Goal: Transaction & Acquisition: Purchase product/service

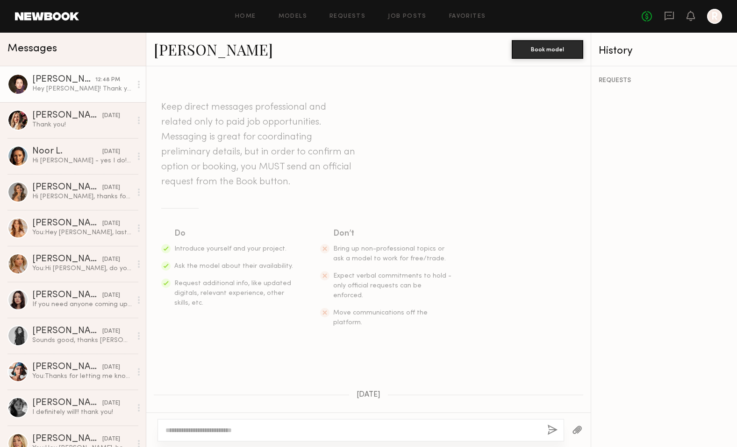
scroll to position [197, 0]
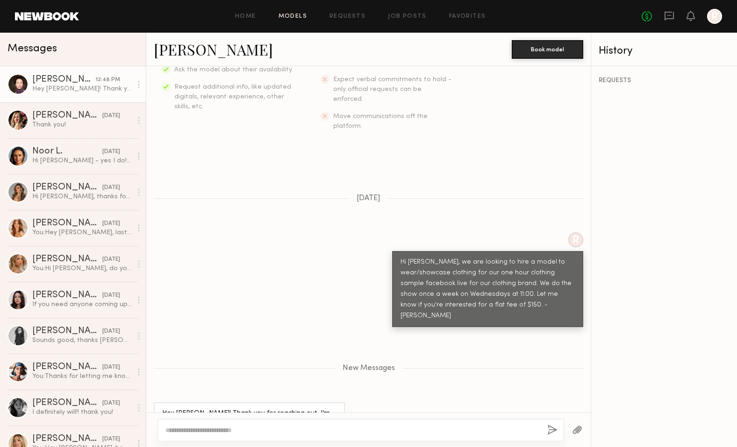
click at [299, 16] on link "Models" at bounding box center [292, 17] width 28 height 6
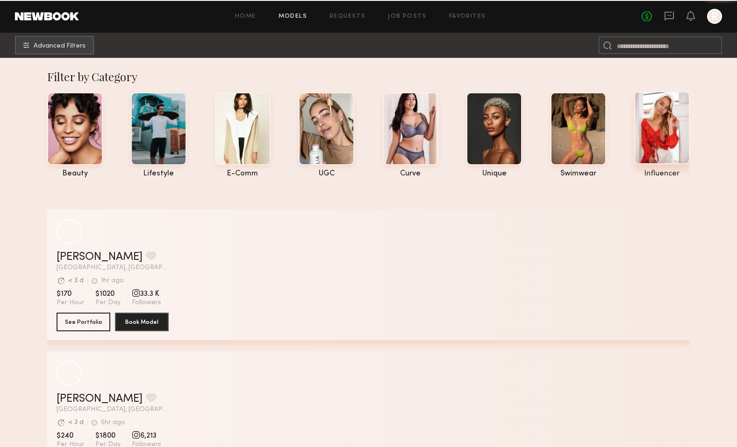
click at [638, 138] on div at bounding box center [662, 128] width 56 height 73
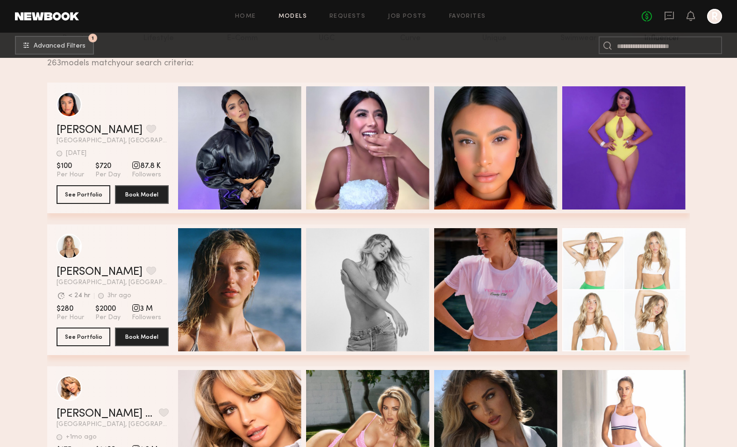
scroll to position [136, 0]
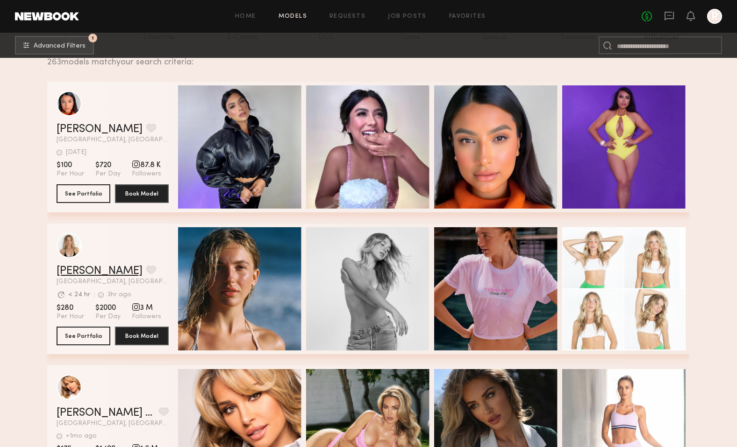
click at [86, 273] on link "Brynn R." at bounding box center [100, 271] width 86 height 11
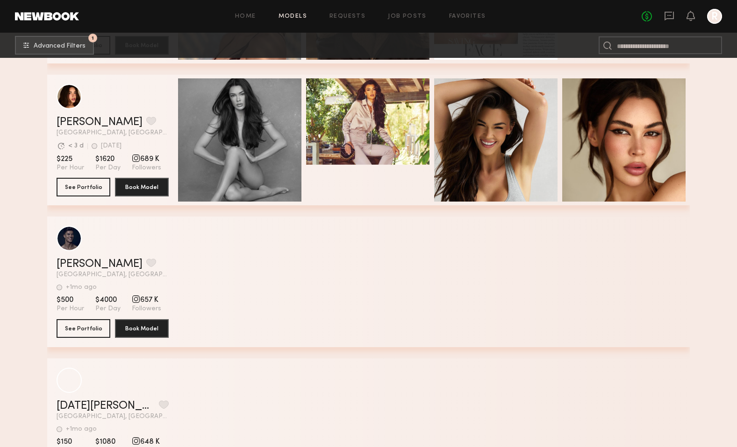
scroll to position [1956, 0]
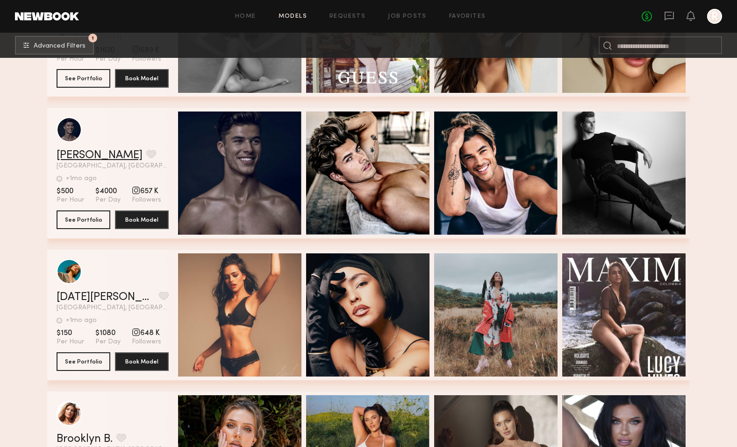
click at [94, 157] on link "Chase M." at bounding box center [100, 155] width 86 height 11
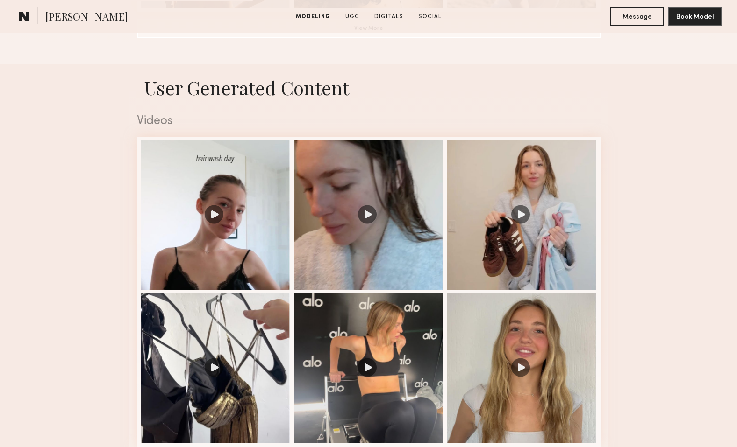
scroll to position [907, 0]
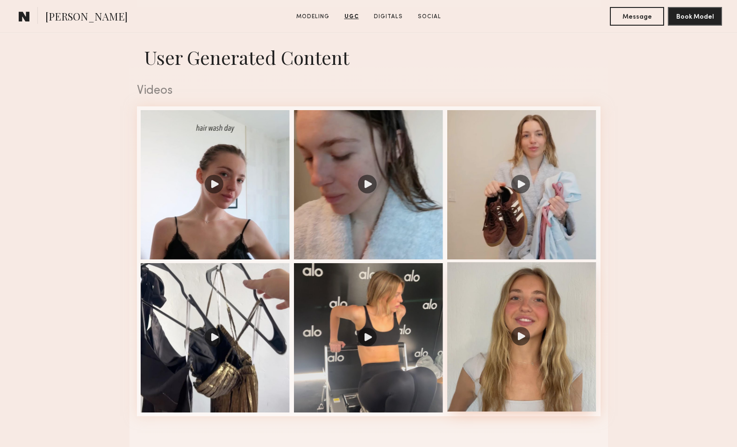
click at [505, 296] on div at bounding box center [521, 336] width 149 height 149
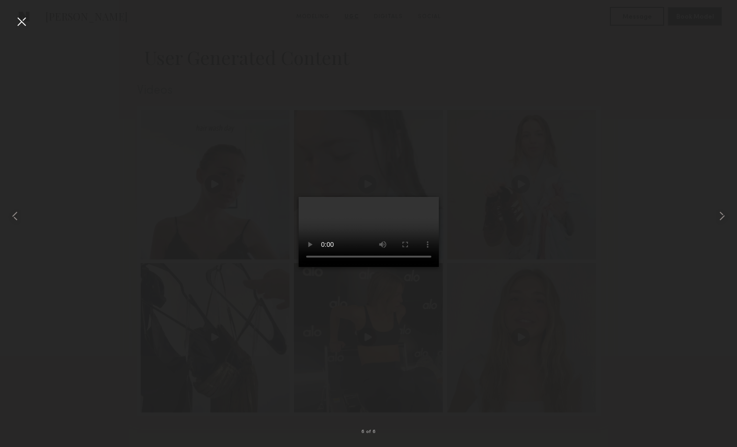
click at [156, 33] on div at bounding box center [368, 216] width 737 height 403
click at [21, 21] on div at bounding box center [21, 21] width 15 height 15
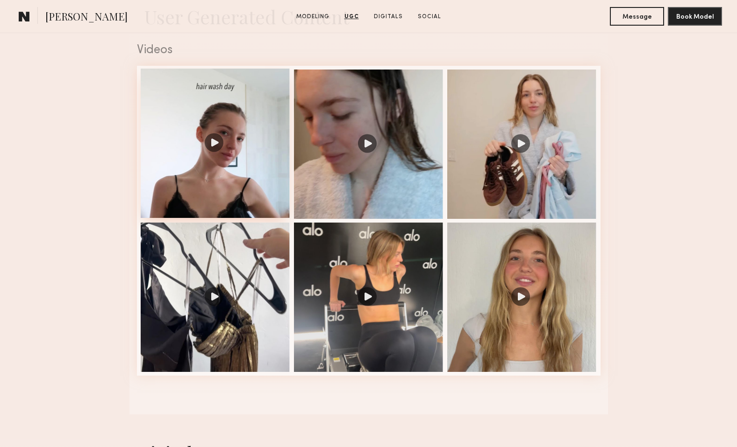
scroll to position [973, 0]
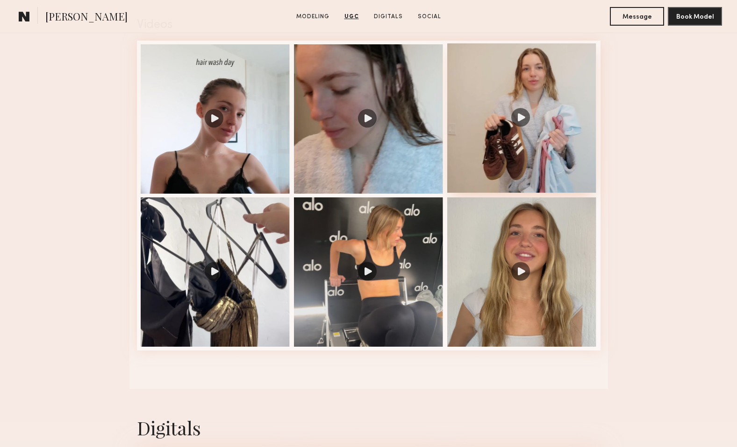
click at [481, 180] on div at bounding box center [521, 117] width 149 height 149
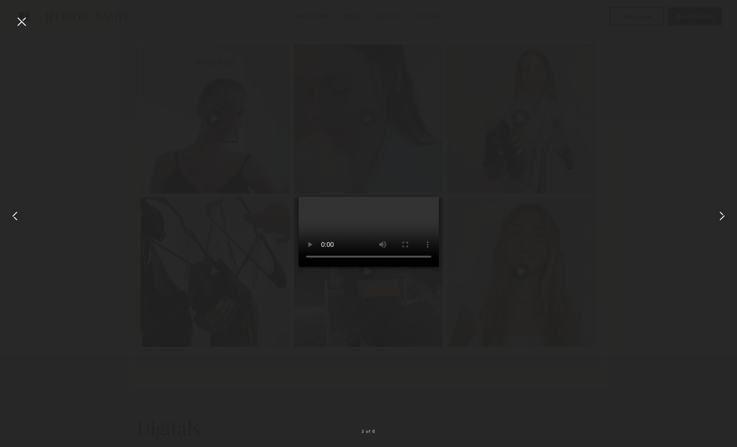
click at [19, 21] on div at bounding box center [21, 21] width 15 height 15
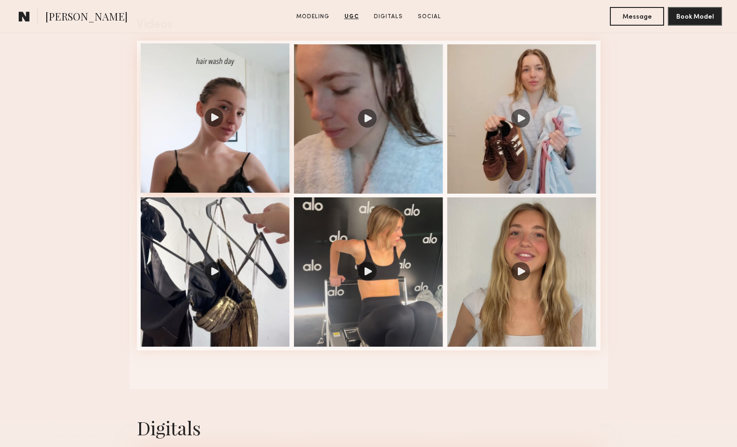
click at [227, 144] on div at bounding box center [215, 117] width 149 height 149
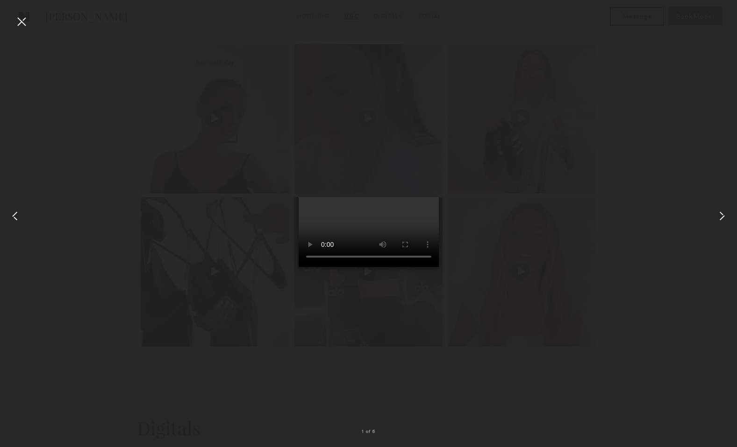
click at [20, 22] on div at bounding box center [21, 21] width 15 height 15
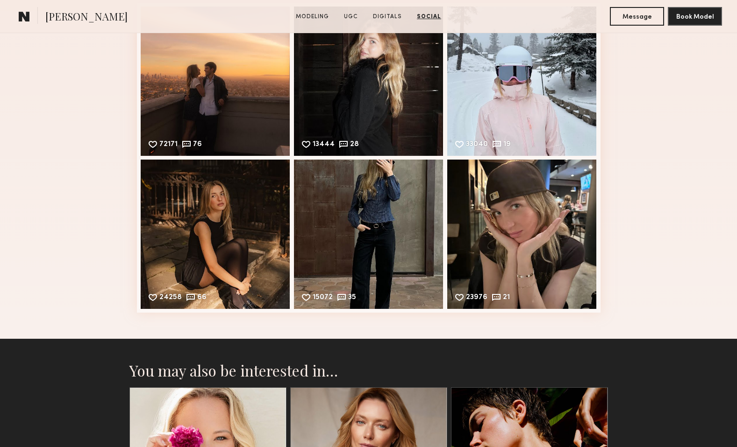
scroll to position [1843, 0]
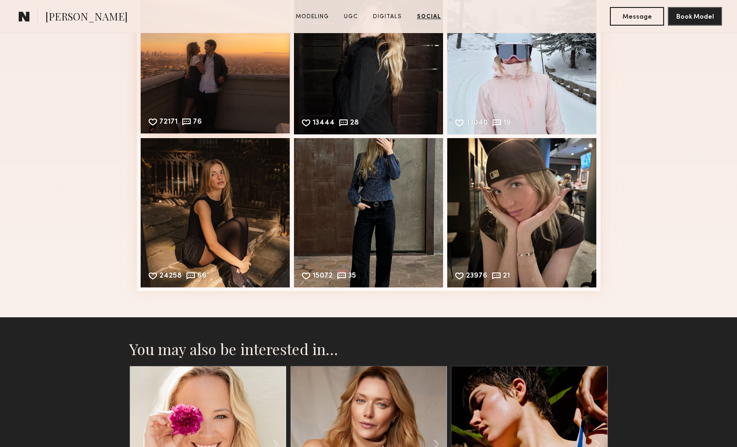
click at [205, 79] on div "72171 76 Likes & comments displayed to show model’s engagement" at bounding box center [215, 58] width 149 height 149
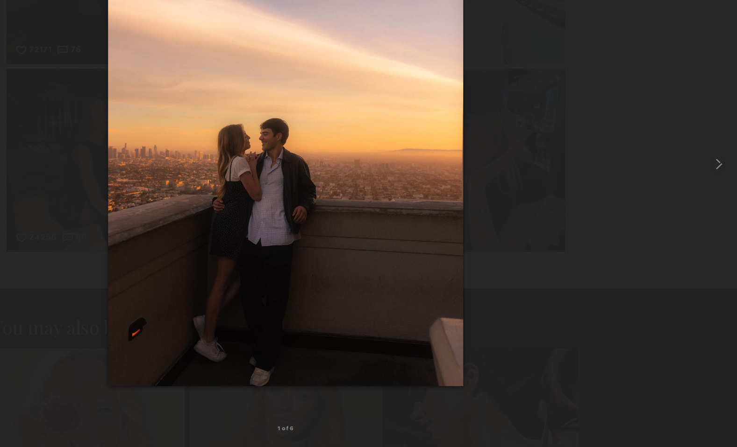
click at [169, 135] on div at bounding box center [368, 216] width 737 height 403
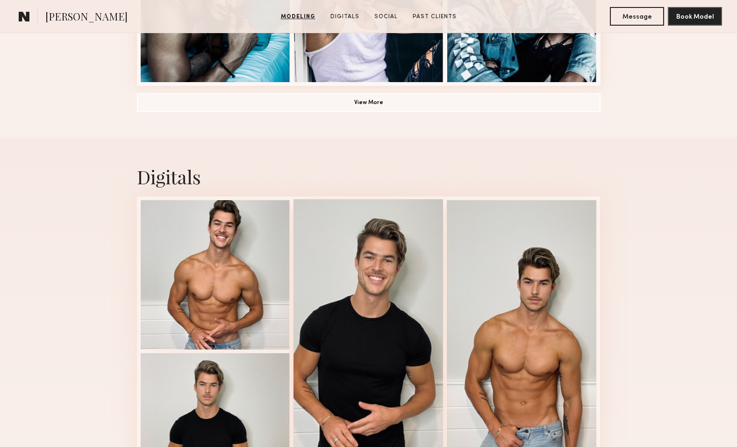
scroll to position [803, 0]
click at [388, 247] on div at bounding box center [367, 350] width 149 height 303
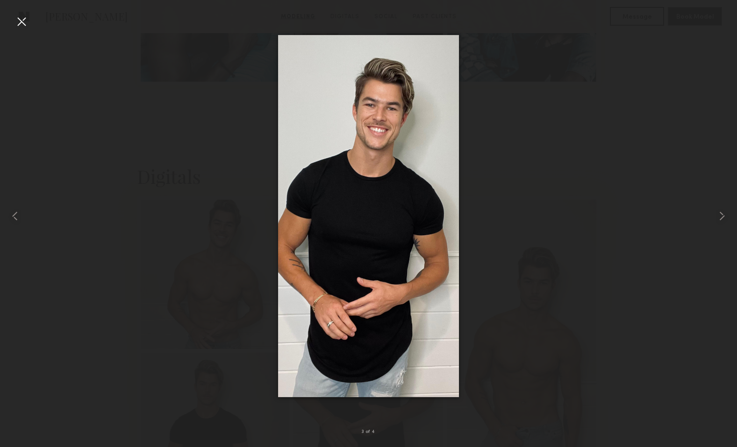
click at [533, 152] on div at bounding box center [368, 216] width 737 height 403
click at [119, 150] on div at bounding box center [368, 216] width 737 height 403
click at [21, 17] on div at bounding box center [21, 21] width 15 height 15
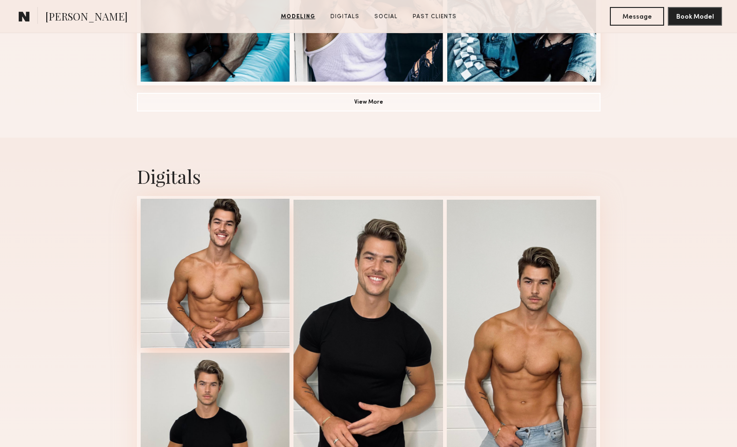
click at [203, 234] on div at bounding box center [215, 273] width 149 height 149
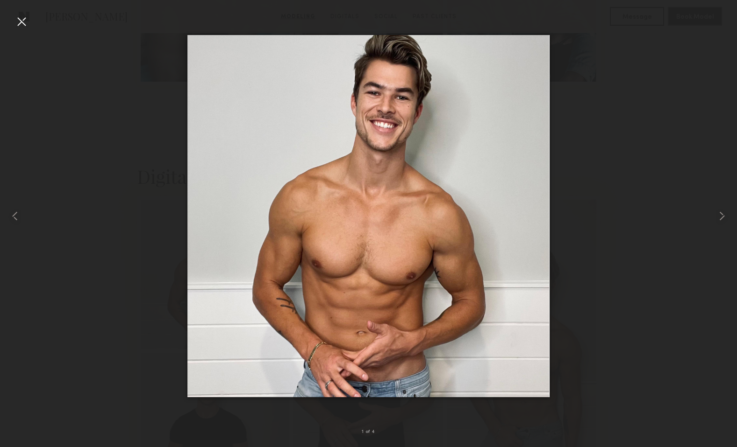
click at [26, 23] on div at bounding box center [21, 21] width 15 height 15
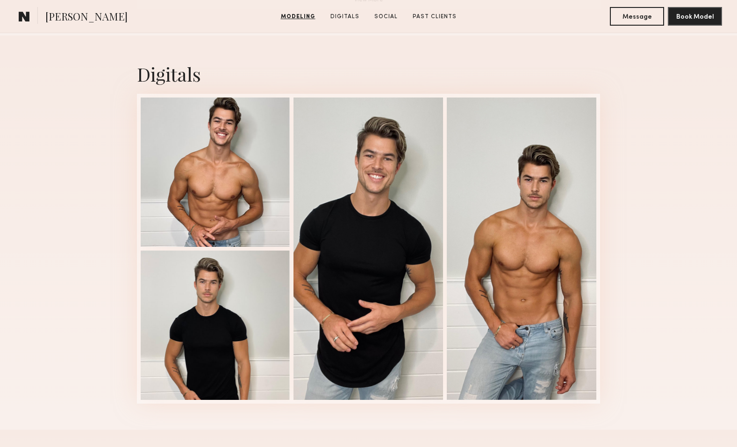
scroll to position [1002, 0]
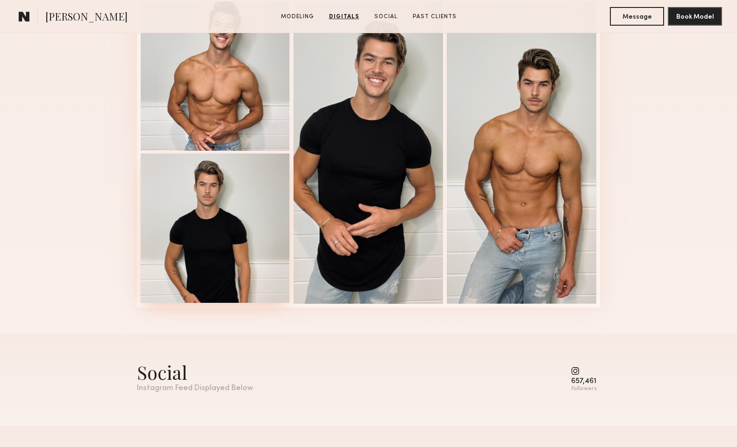
click at [261, 209] on div at bounding box center [215, 228] width 149 height 149
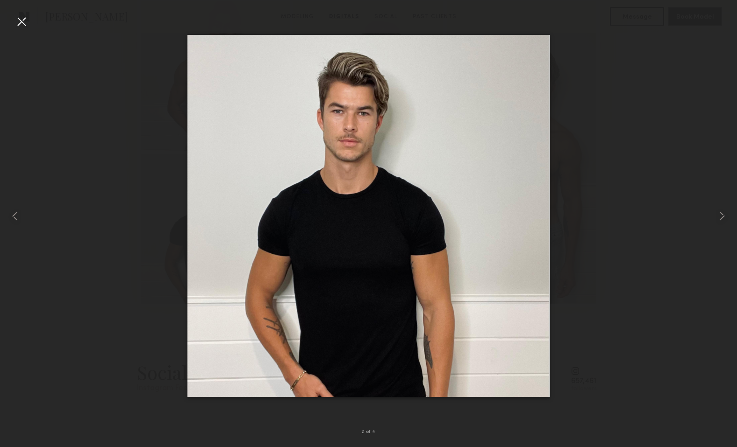
click at [21, 21] on div at bounding box center [21, 21] width 15 height 15
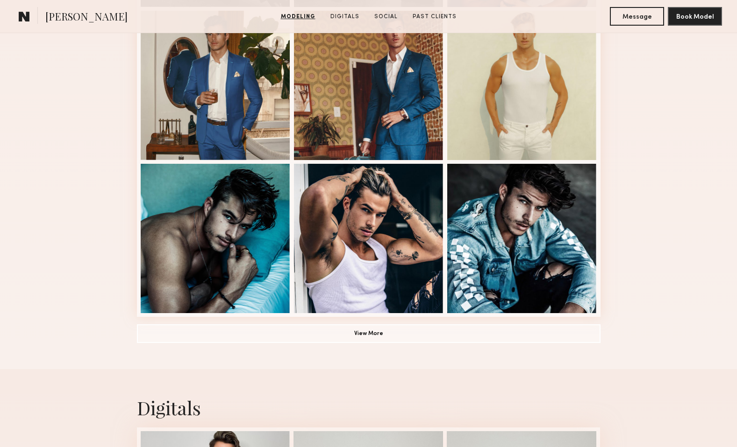
scroll to position [640, 0]
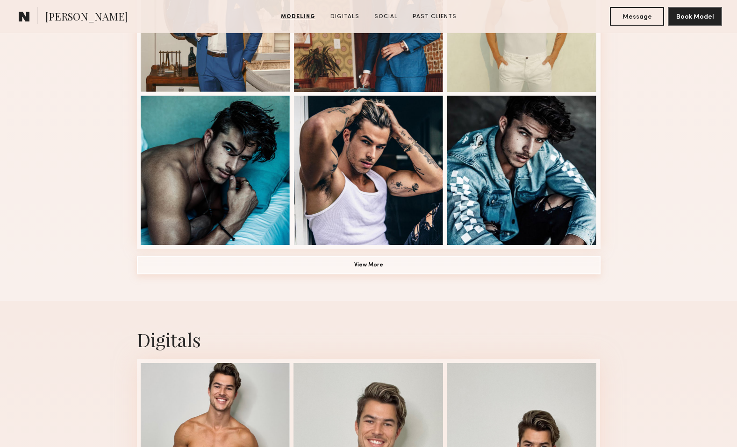
click at [383, 261] on button "View More" at bounding box center [368, 265] width 463 height 19
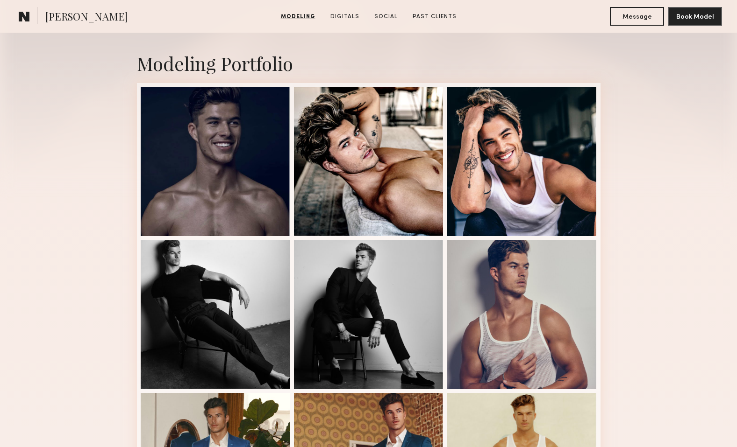
scroll to position [0, 0]
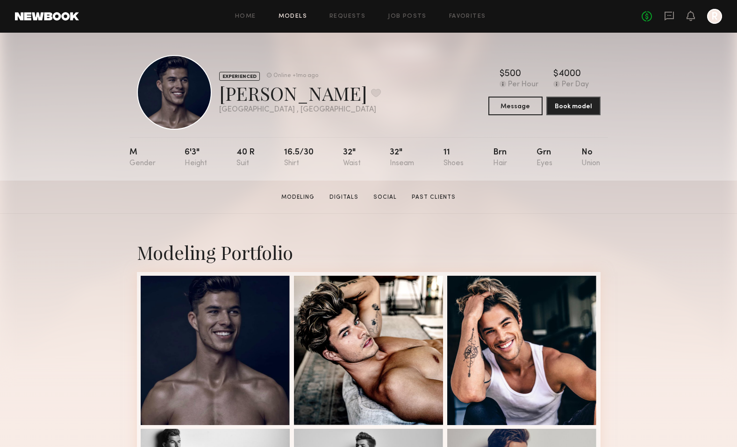
click at [296, 16] on link "Models" at bounding box center [292, 17] width 28 height 6
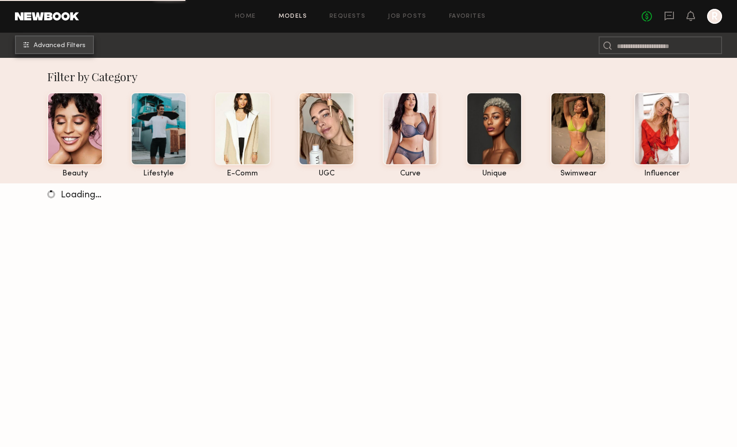
click at [75, 40] on button "Advanced Filters" at bounding box center [54, 44] width 79 height 19
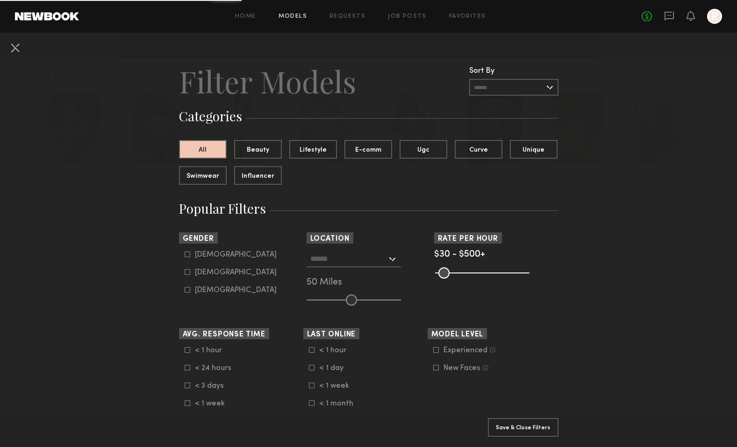
click at [204, 254] on div "Male" at bounding box center [236, 255] width 82 height 6
type input "*"
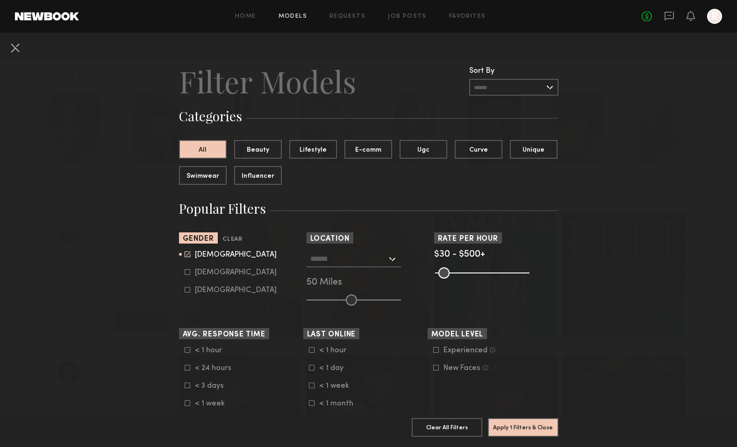
click at [361, 261] on input "text" at bounding box center [348, 259] width 77 height 16
click at [527, 434] on button "Apply 1 Filters & Close" at bounding box center [523, 427] width 71 height 19
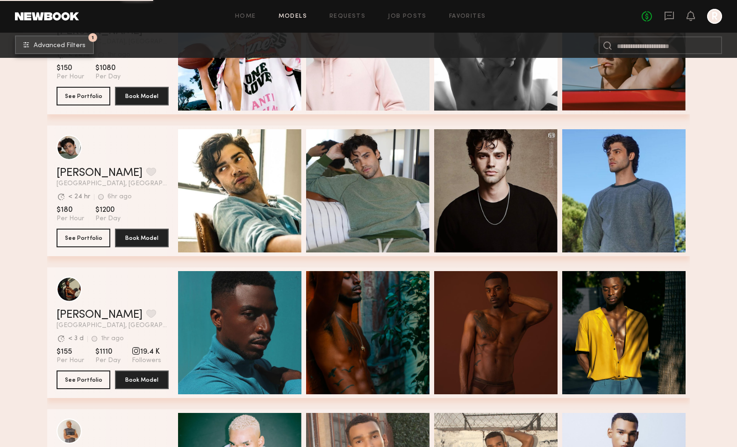
scroll to position [3120, 0]
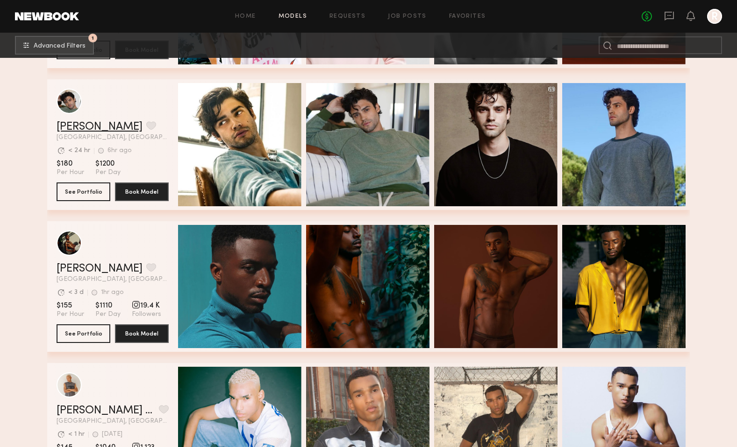
click at [84, 131] on link "Jason K." at bounding box center [100, 126] width 86 height 11
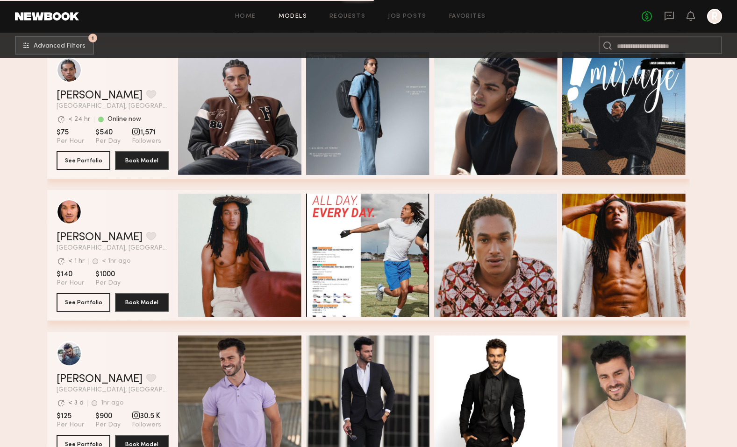
scroll to position [9946, 0]
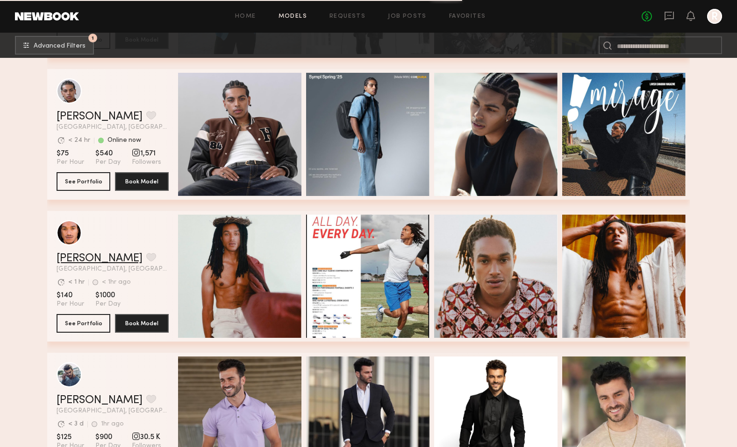
click at [92, 255] on link "Timothy H." at bounding box center [100, 258] width 86 height 11
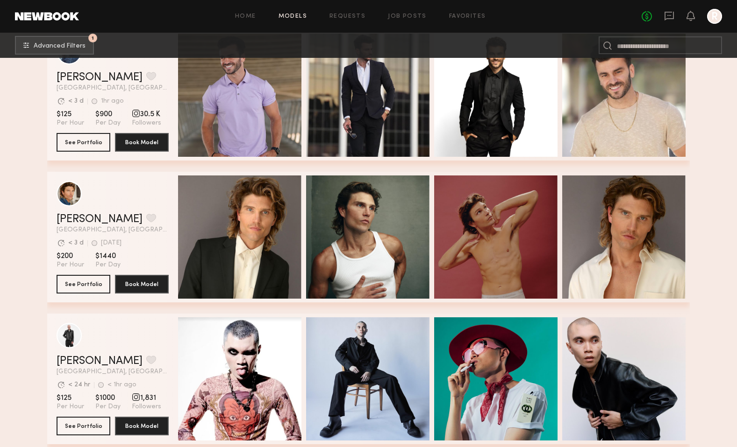
scroll to position [10288, 0]
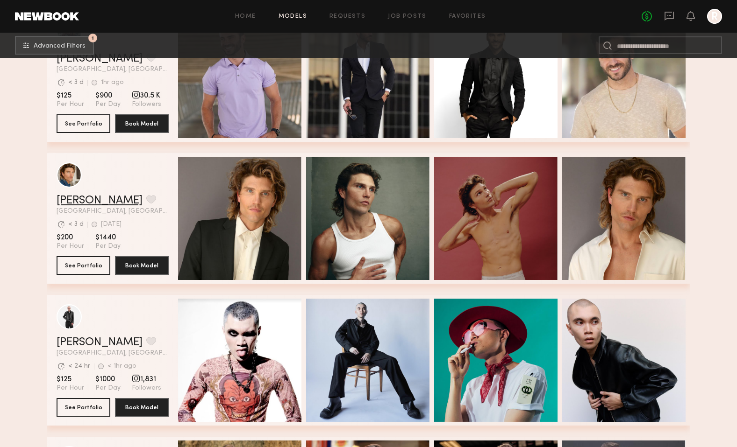
click at [77, 201] on link "Daniel L." at bounding box center [100, 200] width 86 height 11
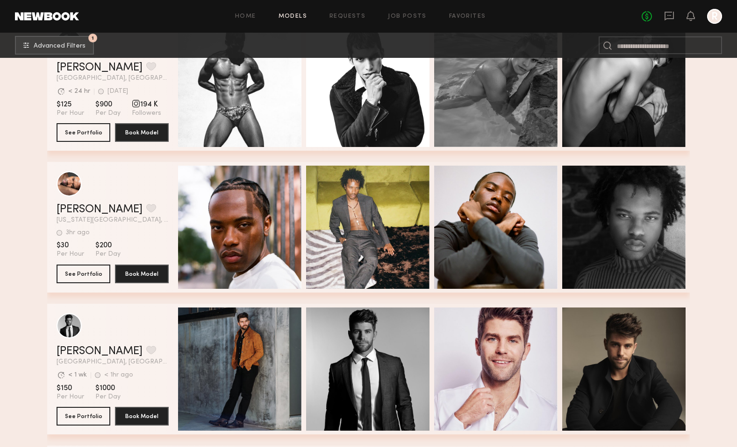
scroll to position [13920, 0]
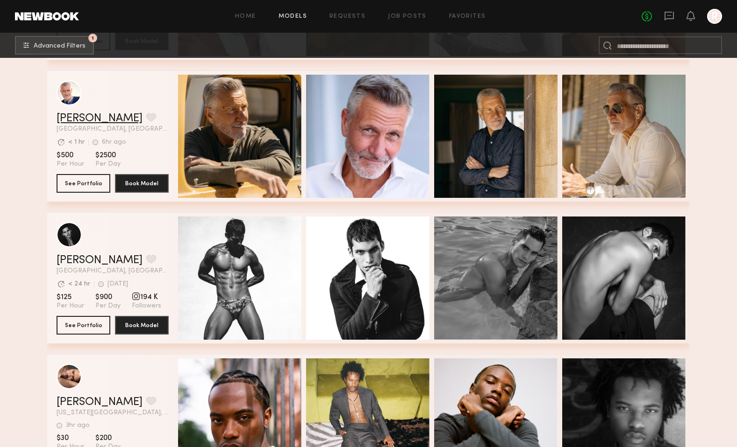
click at [85, 120] on link "Dean S." at bounding box center [100, 118] width 86 height 11
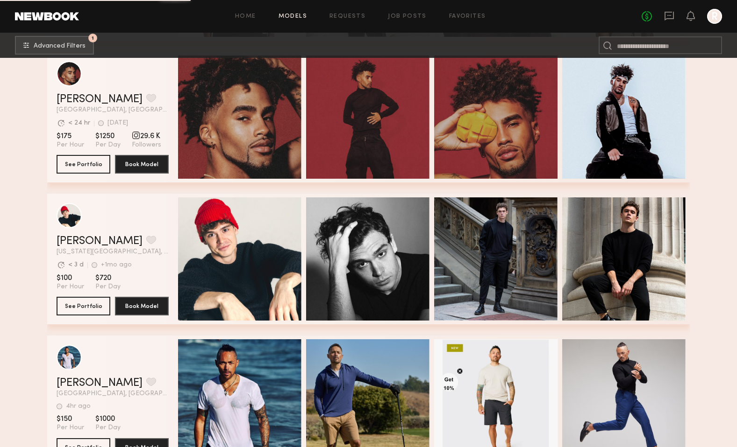
scroll to position [15093, 0]
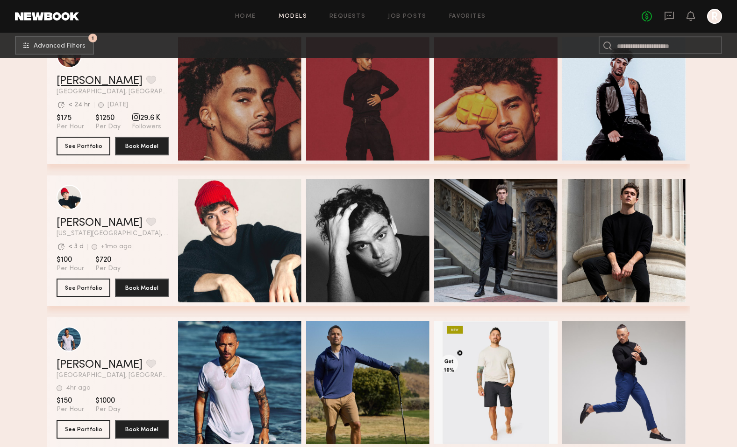
click at [71, 85] on link "Micah G." at bounding box center [100, 81] width 86 height 11
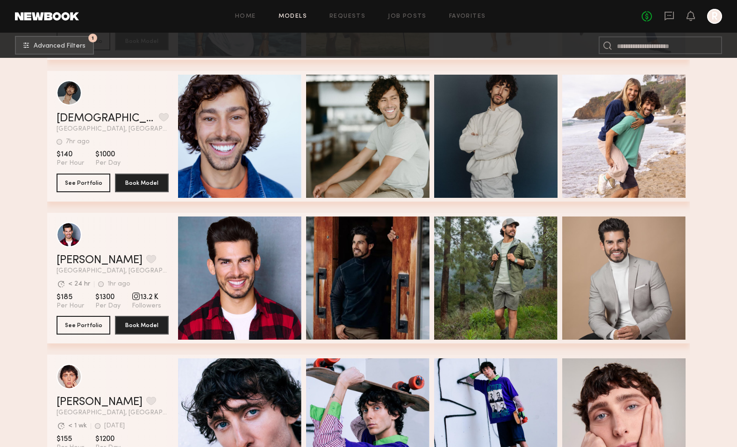
scroll to position [15474, 0]
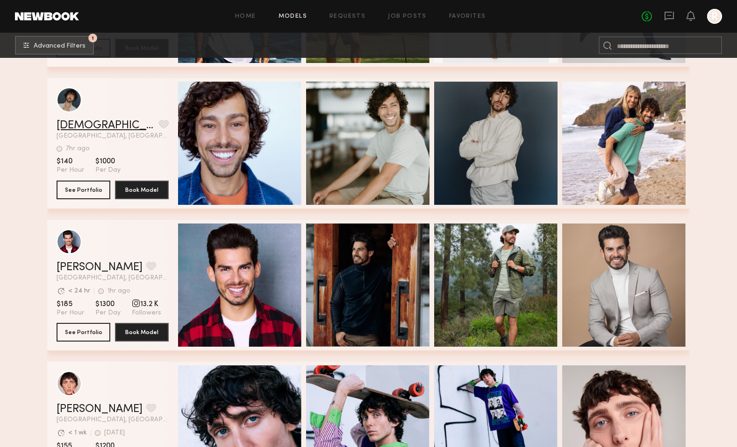
click at [95, 123] on link "Cristiano Q." at bounding box center [106, 125] width 99 height 11
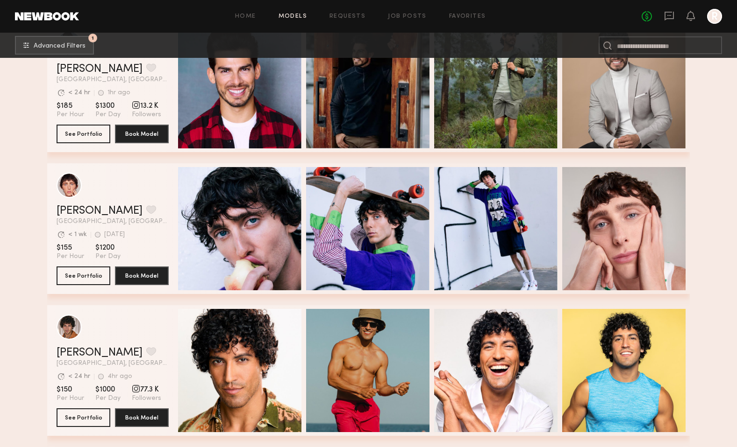
scroll to position [15764, 0]
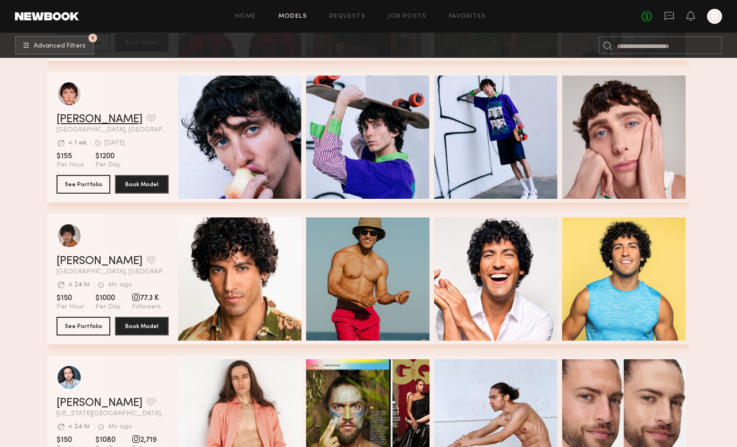
click at [78, 115] on link "Brandon F." at bounding box center [100, 119] width 86 height 11
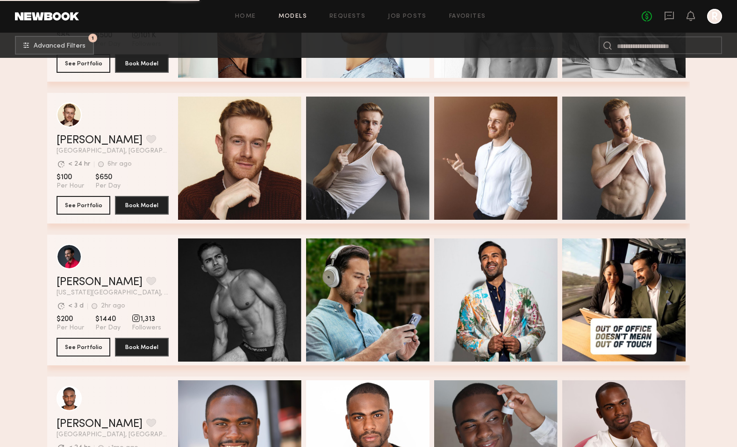
scroll to position [16588, 0]
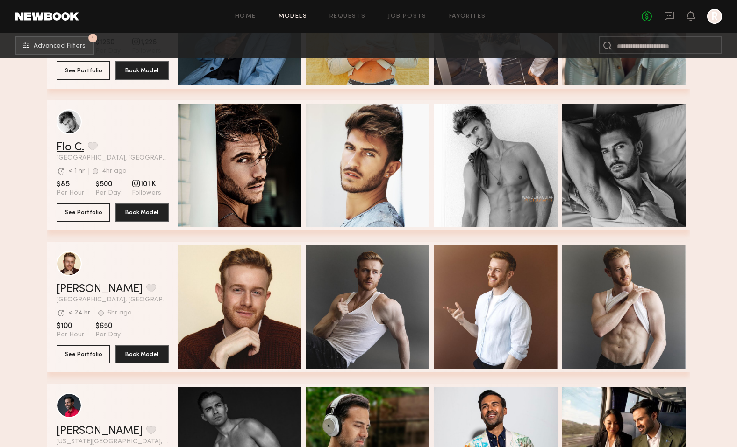
click at [66, 146] on link "Flo C." at bounding box center [71, 147] width 28 height 11
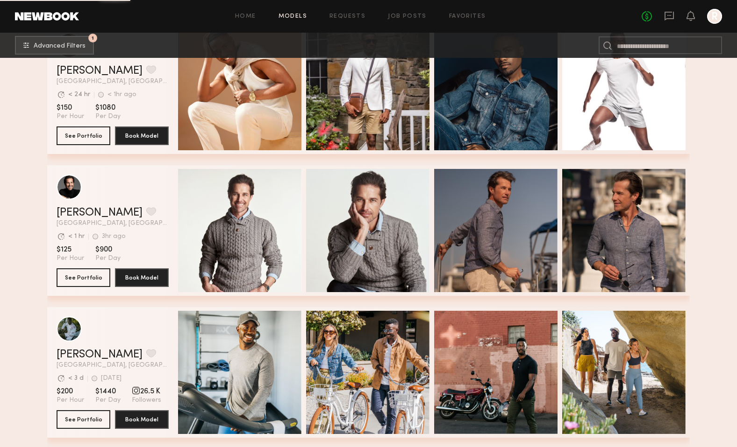
scroll to position [18536, 0]
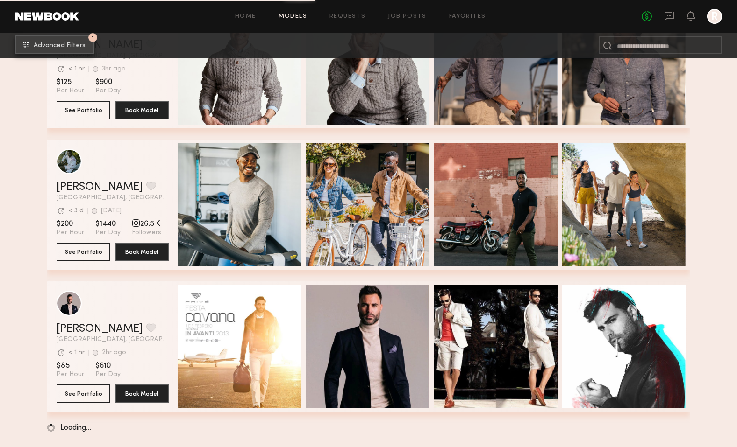
click at [63, 45] on span "Advanced Filters" at bounding box center [60, 46] width 52 height 7
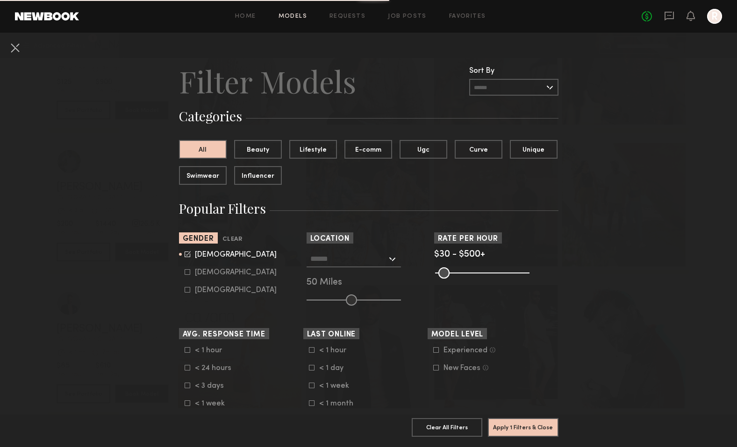
click at [197, 274] on div "Female" at bounding box center [236, 273] width 82 height 6
type input "*"
click at [195, 256] on div "Male" at bounding box center [236, 255] width 82 height 6
type input "**"
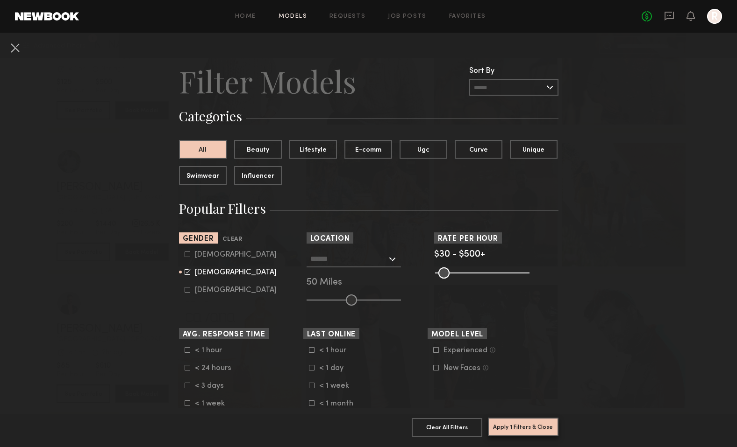
click at [512, 432] on button "Apply 1 Filters & Close" at bounding box center [523, 427] width 71 height 19
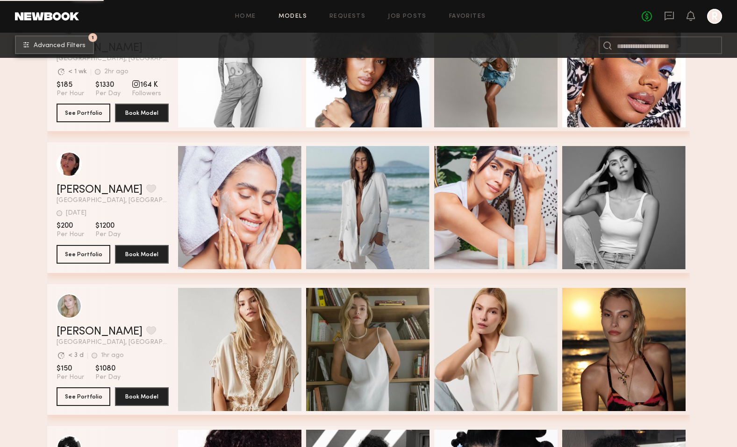
scroll to position [1212, 0]
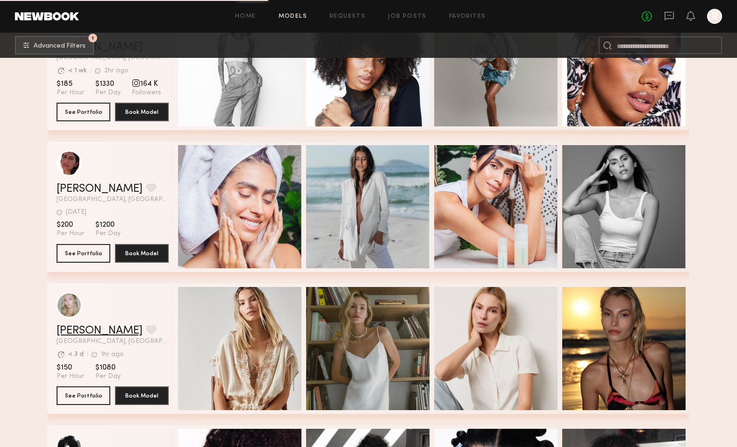
click at [80, 331] on link "Darina D." at bounding box center [100, 331] width 86 height 11
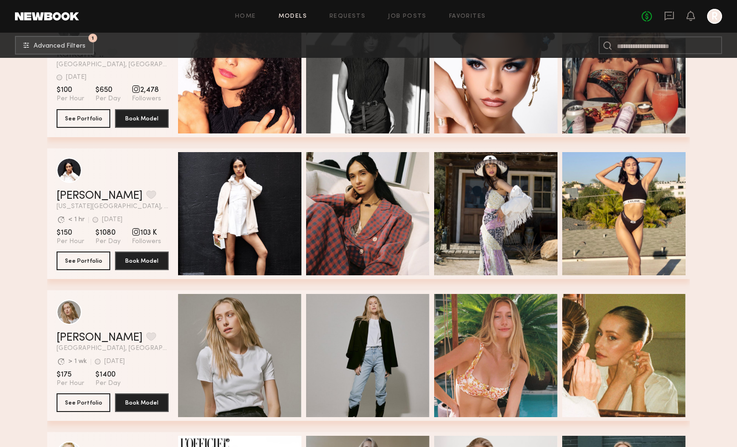
scroll to position [1807, 0]
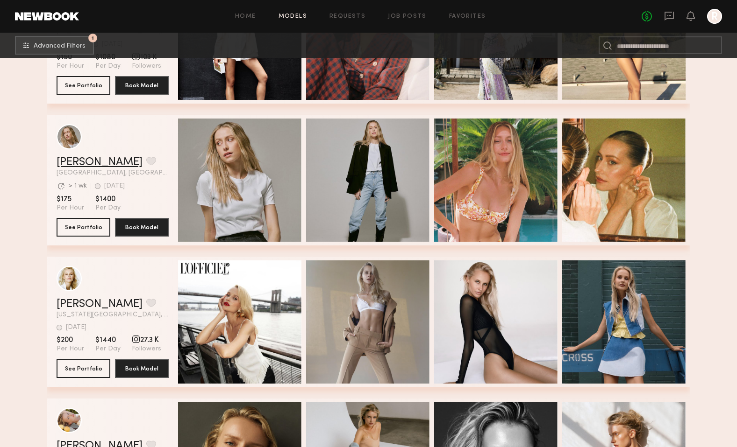
click at [86, 165] on link "Shannon B." at bounding box center [100, 162] width 86 height 11
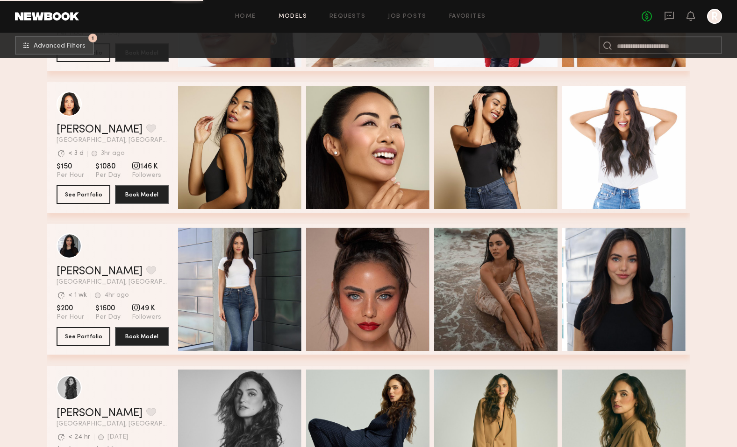
scroll to position [3202, 0]
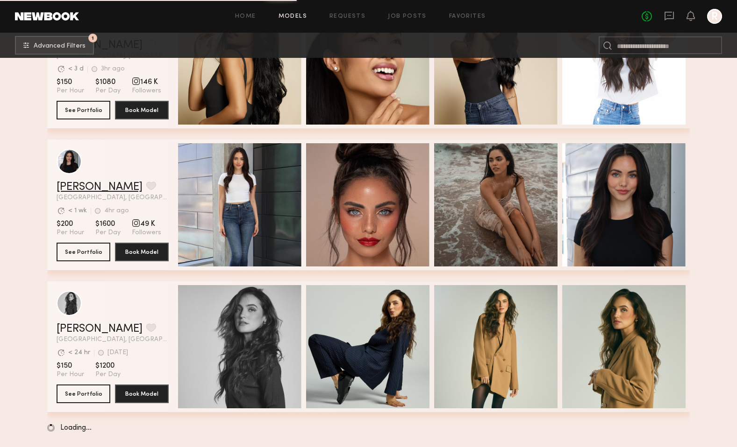
click at [70, 189] on link "Haley A." at bounding box center [100, 187] width 86 height 11
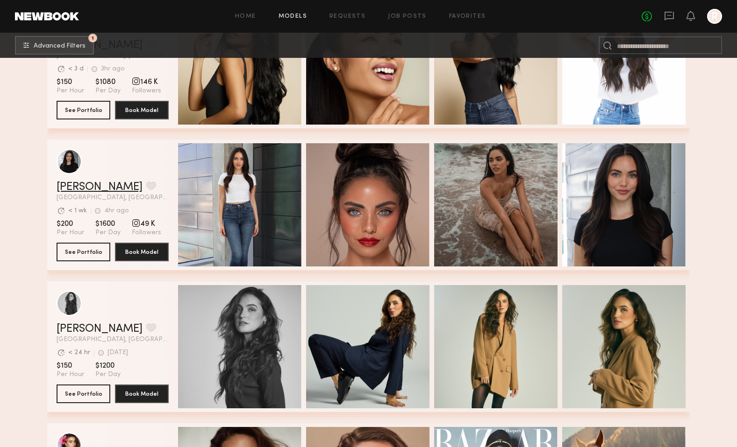
scroll to position [3339, 0]
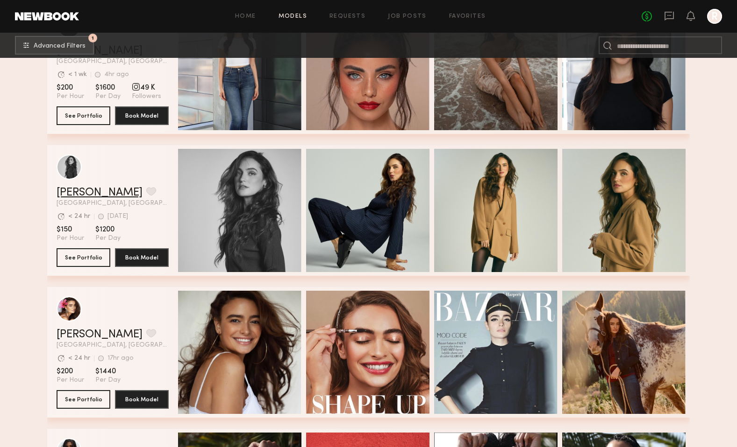
click at [85, 195] on link "Nicole Z." at bounding box center [100, 192] width 86 height 11
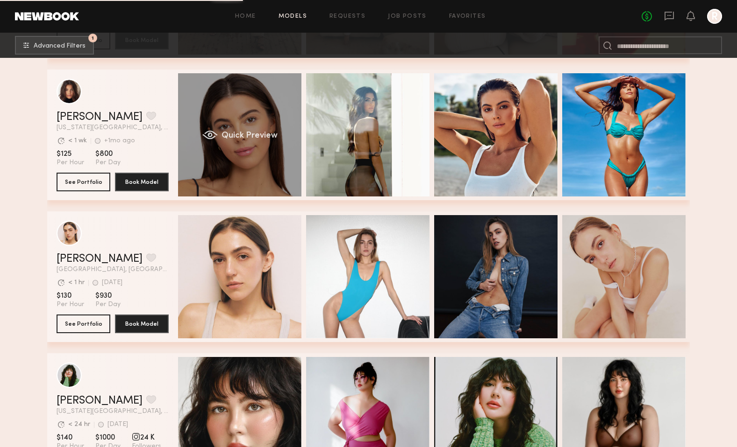
scroll to position [4906, 0]
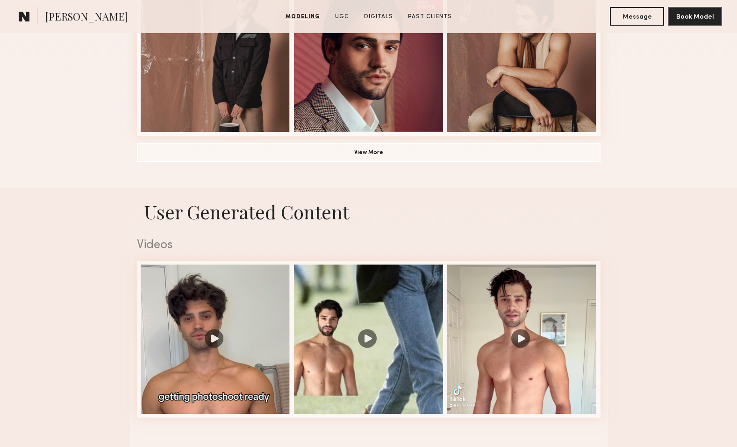
scroll to position [876, 0]
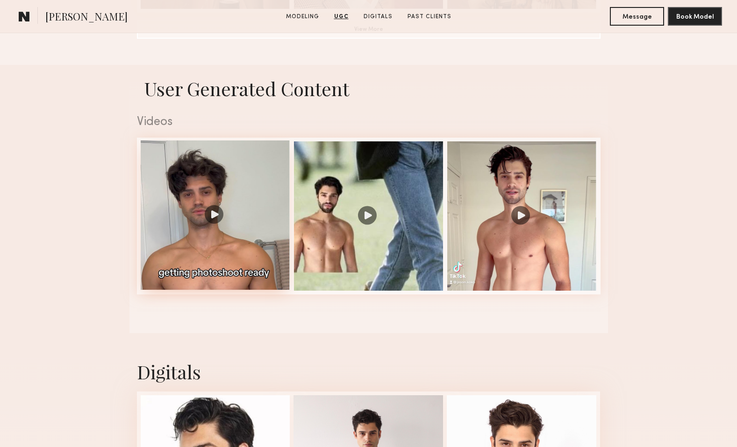
click at [280, 255] on div at bounding box center [215, 215] width 149 height 149
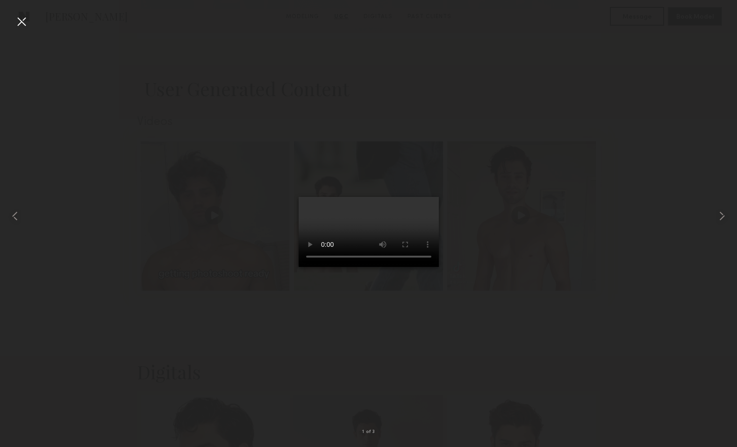
click at [541, 289] on div at bounding box center [368, 216] width 737 height 403
click at [23, 21] on div at bounding box center [21, 21] width 15 height 15
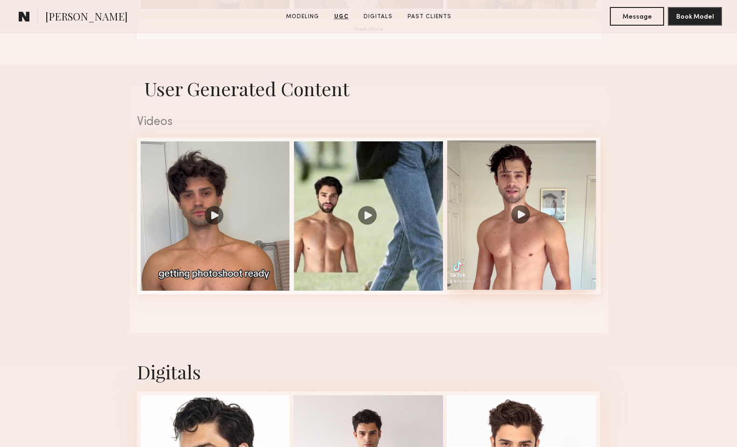
click at [530, 266] on div at bounding box center [521, 215] width 149 height 149
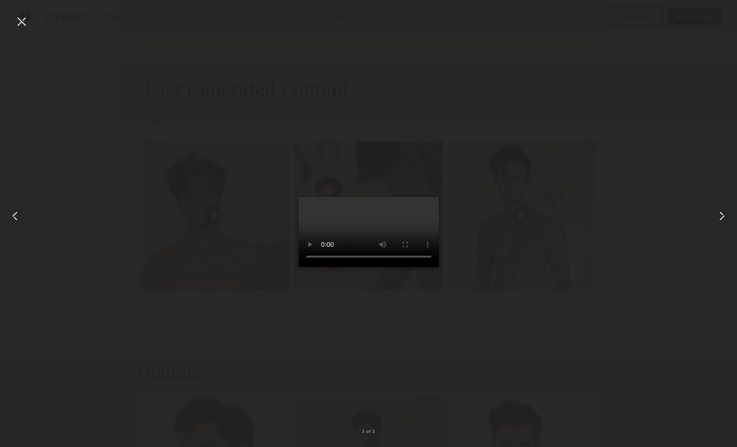
click at [177, 204] on div at bounding box center [368, 216] width 737 height 403
click at [23, 27] on div at bounding box center [21, 21] width 15 height 15
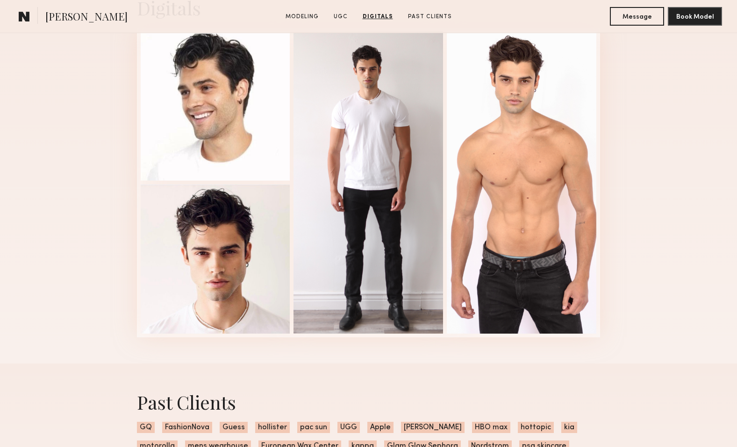
scroll to position [1239, 0]
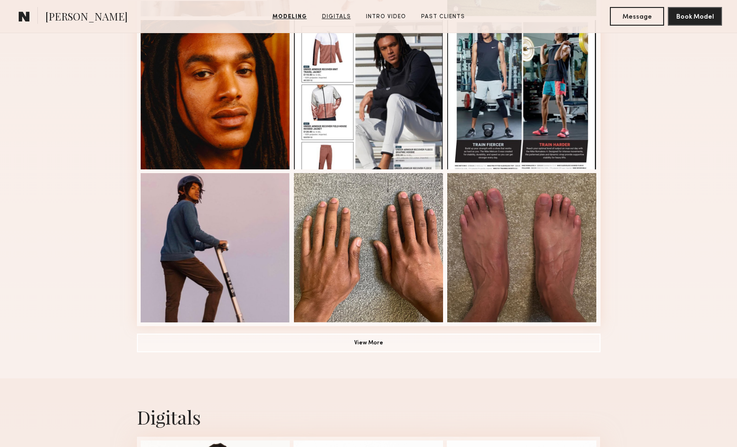
scroll to position [573, 0]
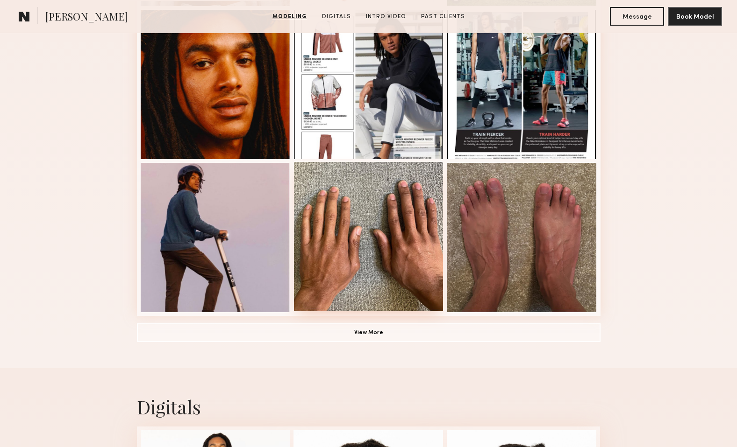
click at [383, 197] on div at bounding box center [368, 236] width 149 height 149
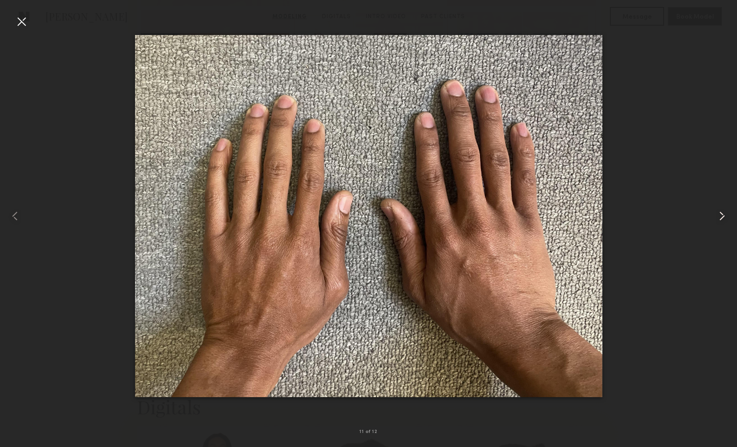
click at [721, 219] on common-icon at bounding box center [721, 216] width 15 height 15
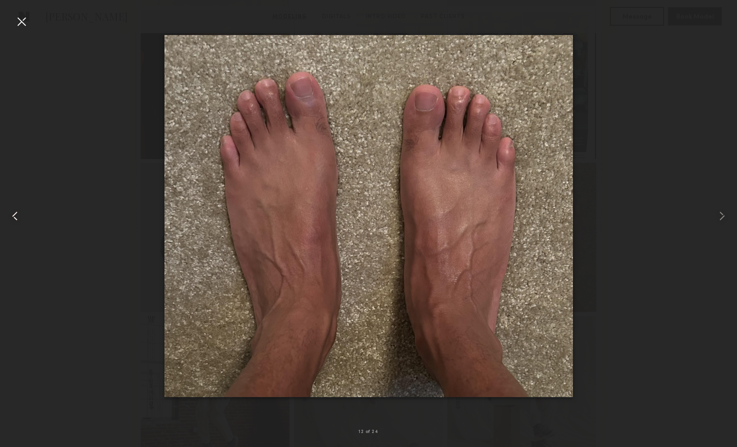
click at [14, 218] on common-icon at bounding box center [14, 216] width 15 height 15
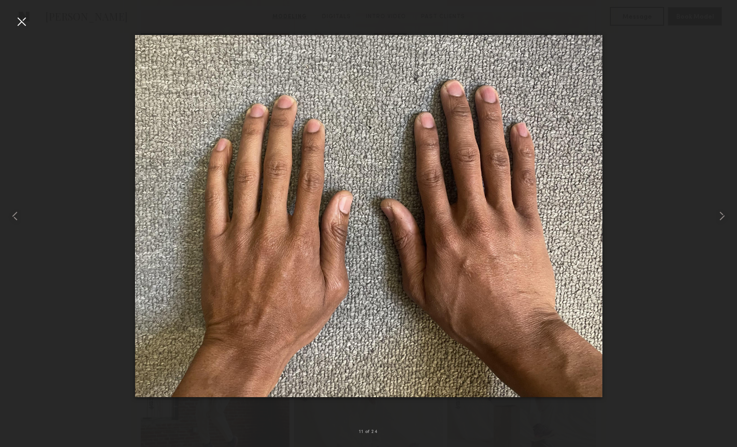
click at [16, 21] on div at bounding box center [21, 21] width 15 height 15
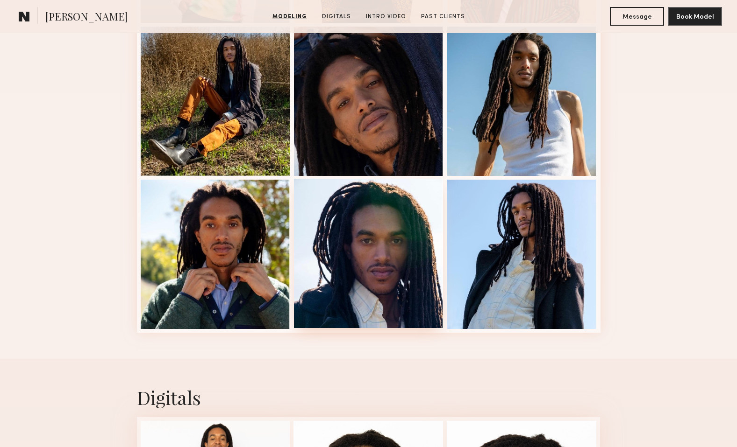
scroll to position [1174, 0]
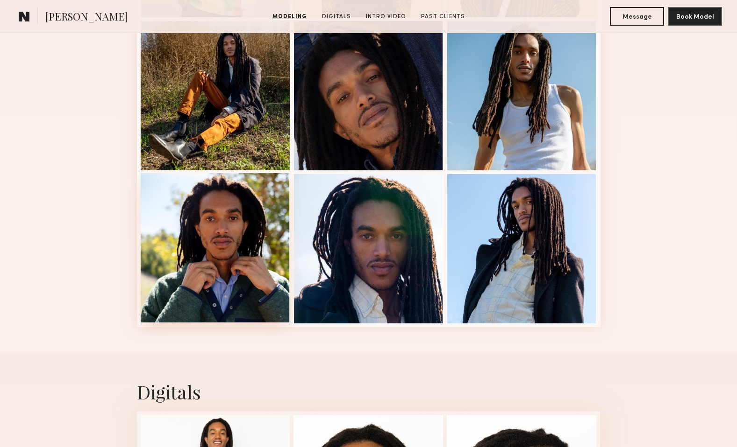
click at [268, 219] on div at bounding box center [215, 247] width 149 height 149
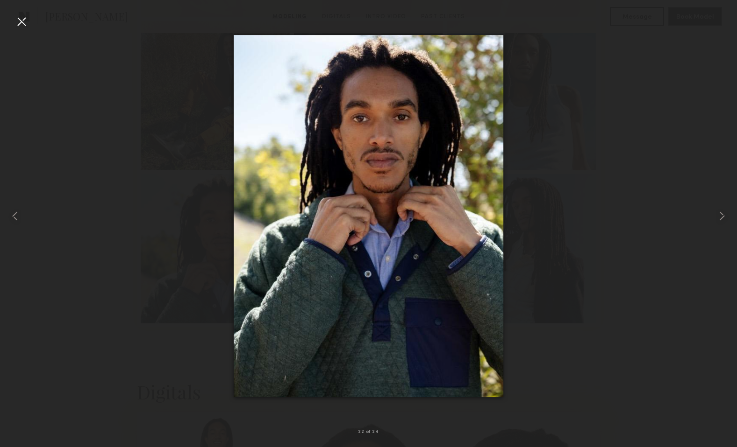
click at [23, 18] on div at bounding box center [21, 21] width 15 height 15
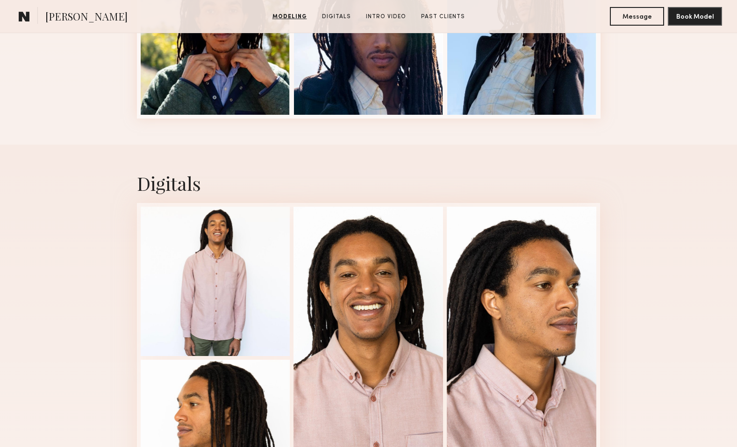
scroll to position [1496, 0]
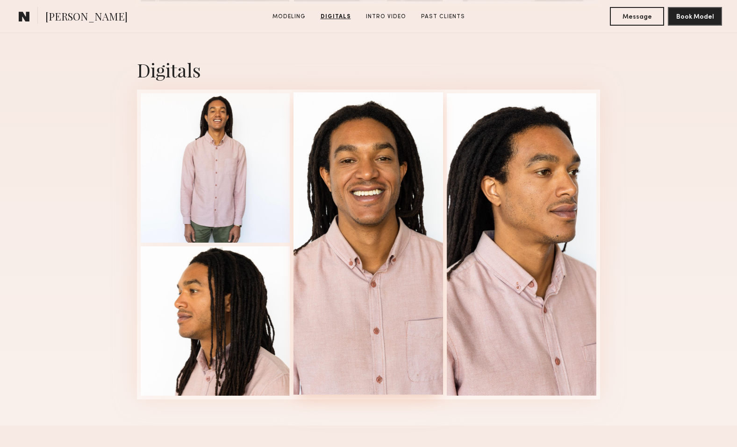
click at [352, 264] on div at bounding box center [367, 243] width 149 height 303
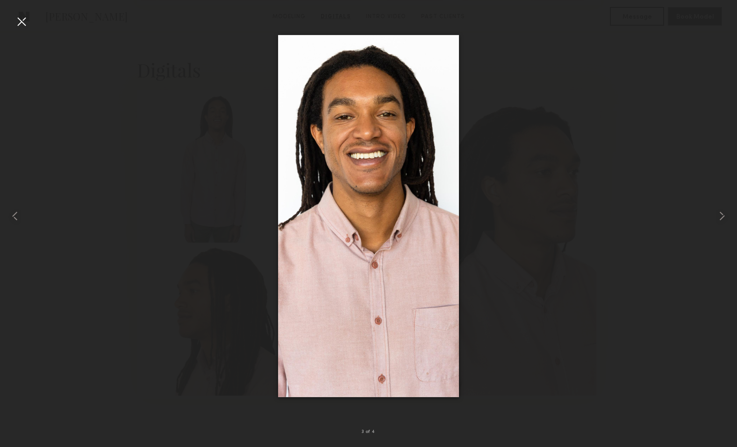
click at [17, 23] on div at bounding box center [21, 21] width 15 height 15
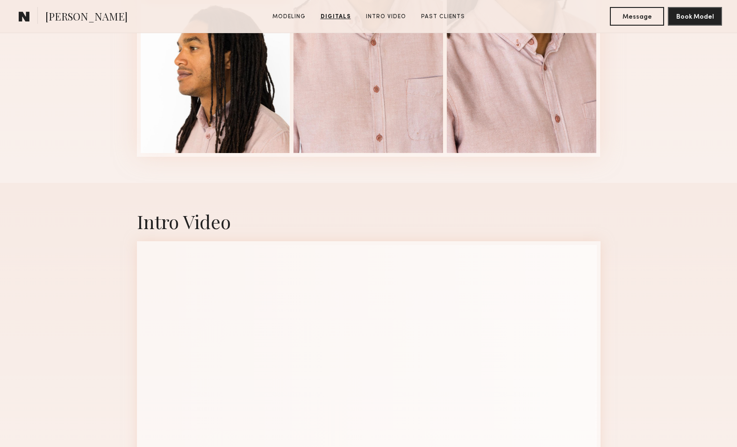
scroll to position [1887, 0]
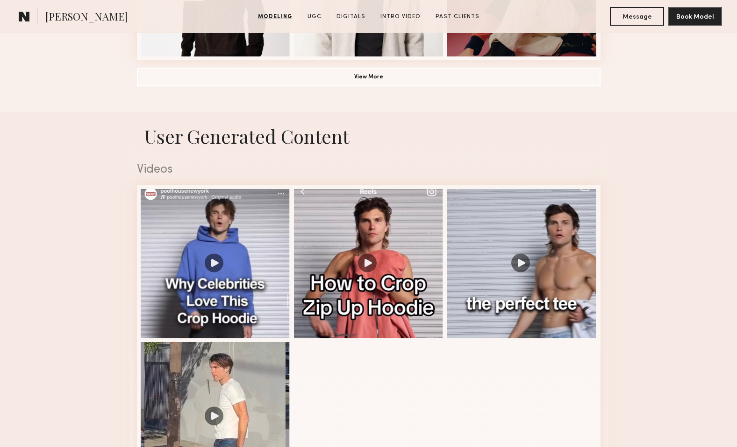
scroll to position [942, 0]
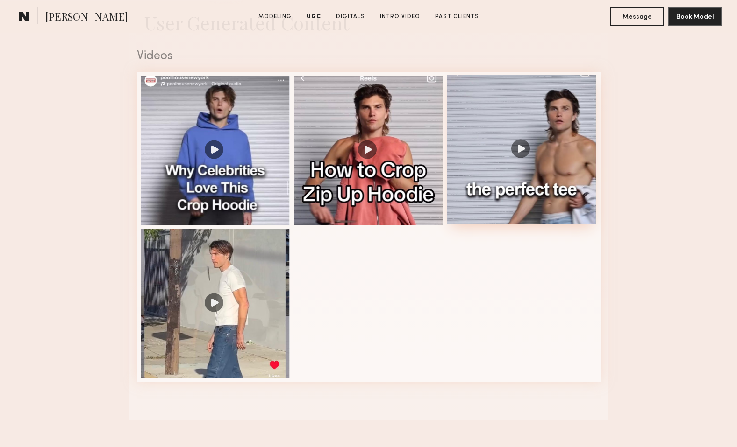
click at [480, 170] on div at bounding box center [521, 149] width 149 height 149
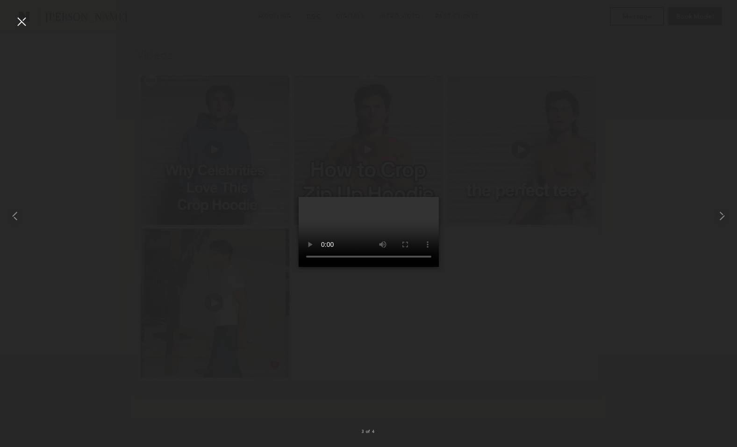
click at [231, 292] on div at bounding box center [368, 216] width 737 height 403
click at [496, 62] on div at bounding box center [368, 216] width 737 height 403
click at [26, 21] on div at bounding box center [21, 21] width 15 height 15
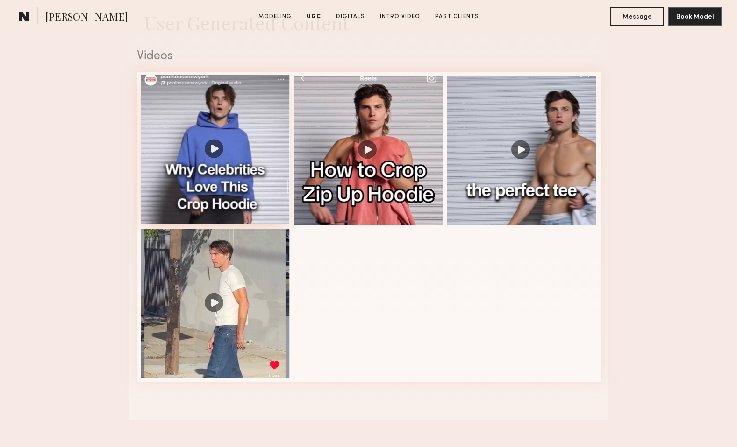
click at [227, 123] on div at bounding box center [215, 149] width 149 height 149
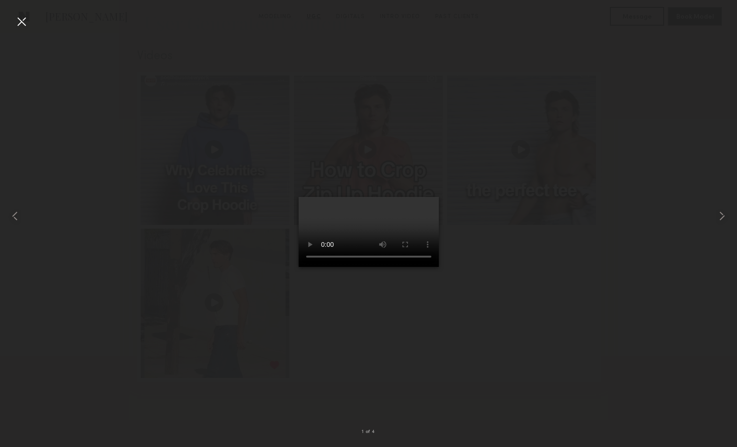
click at [23, 20] on div at bounding box center [21, 21] width 15 height 15
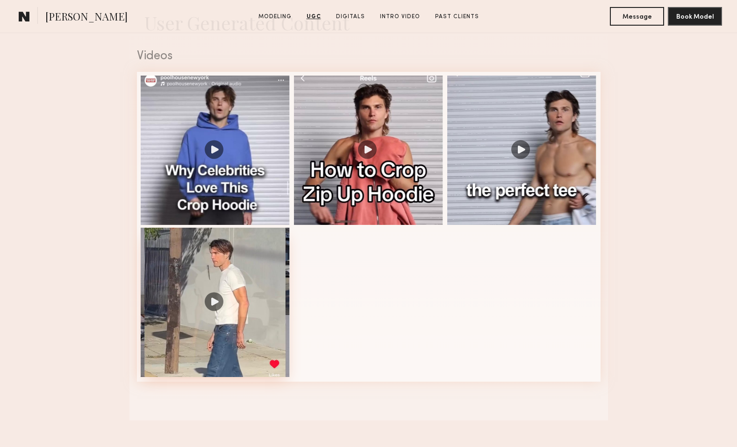
click at [242, 279] on div at bounding box center [215, 302] width 149 height 149
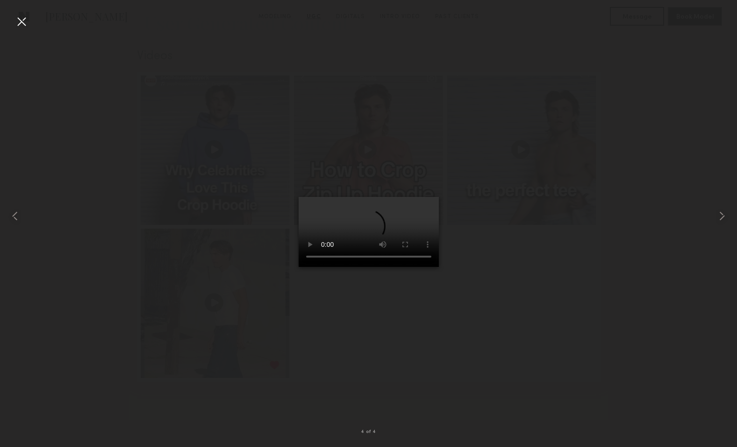
click at [304, 267] on video at bounding box center [368, 232] width 140 height 70
click at [194, 246] on div at bounding box center [368, 216] width 737 height 403
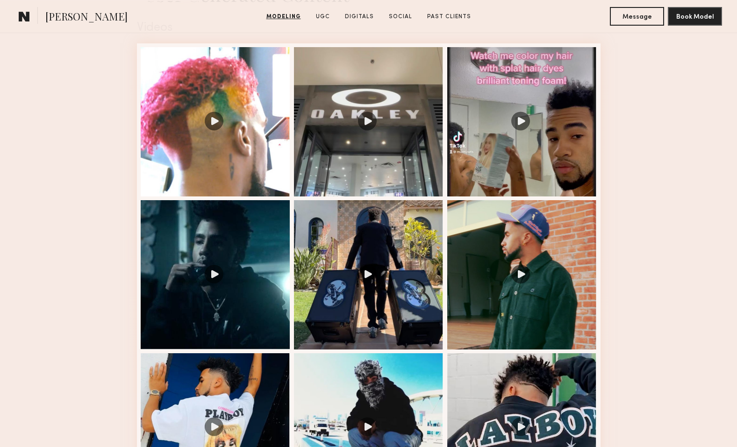
scroll to position [1044, 0]
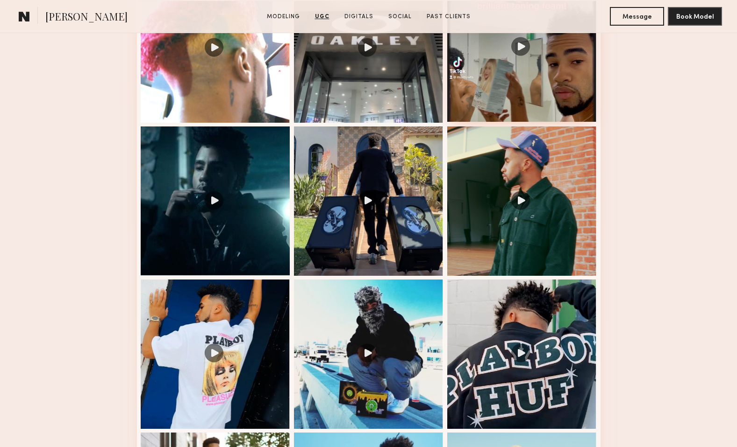
click at [509, 113] on div at bounding box center [521, 46] width 149 height 149
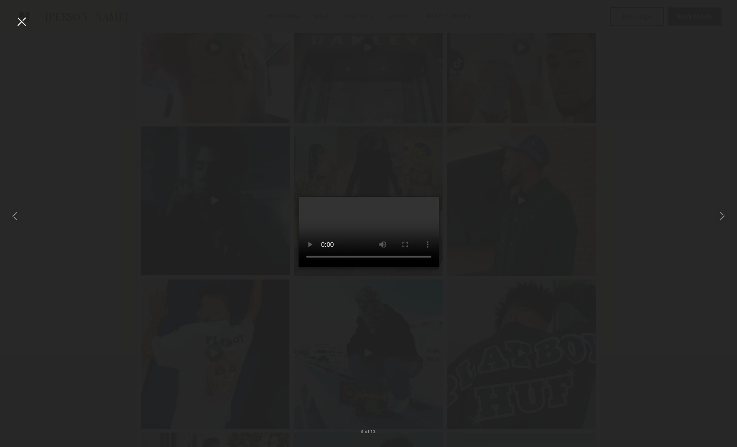
click at [532, 323] on div at bounding box center [368, 216] width 737 height 403
click at [28, 21] on div at bounding box center [21, 21] width 15 height 15
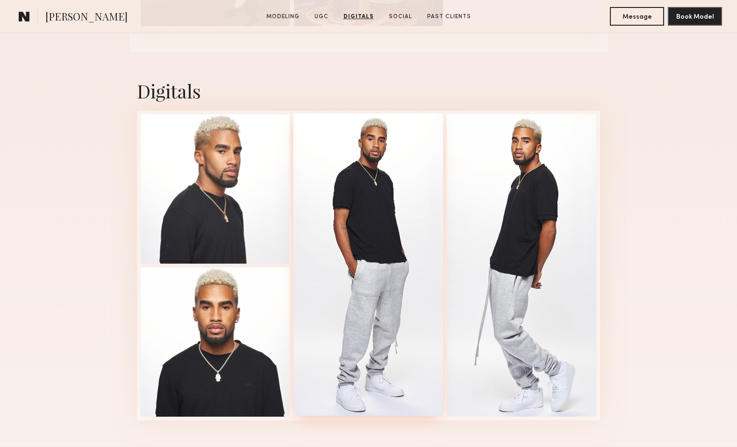
scroll to position [2270, 0]
